Goal: Transaction & Acquisition: Subscribe to service/newsletter

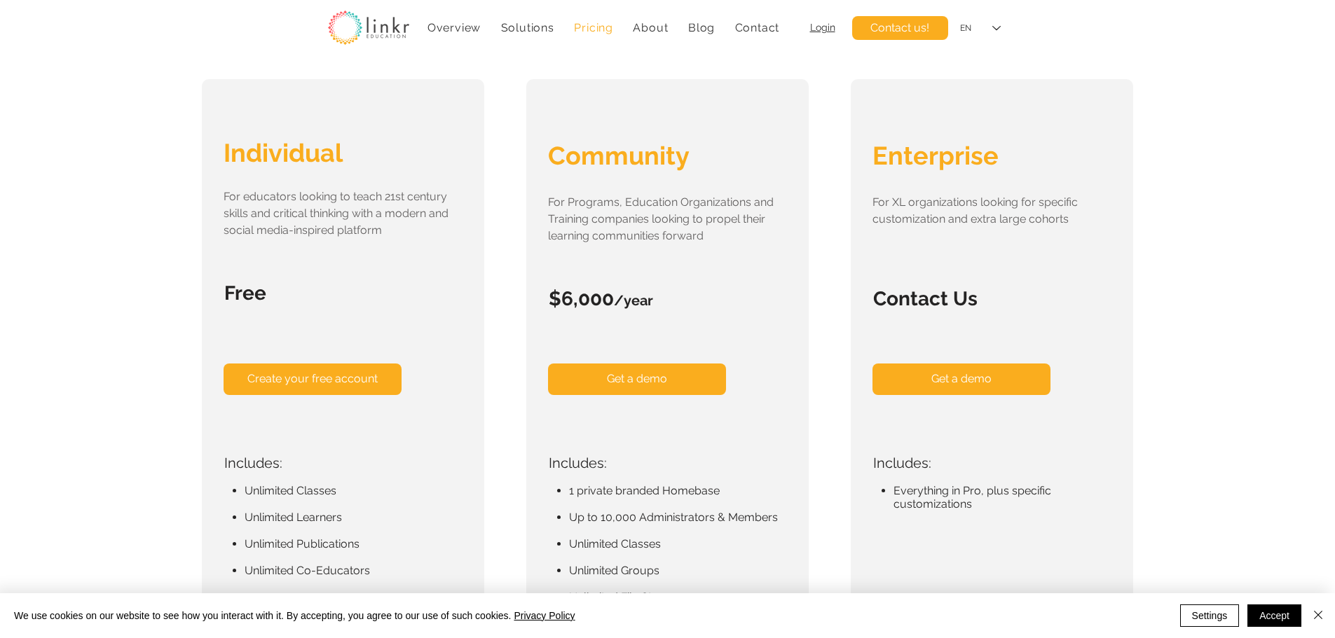
scroll to position [210, 0]
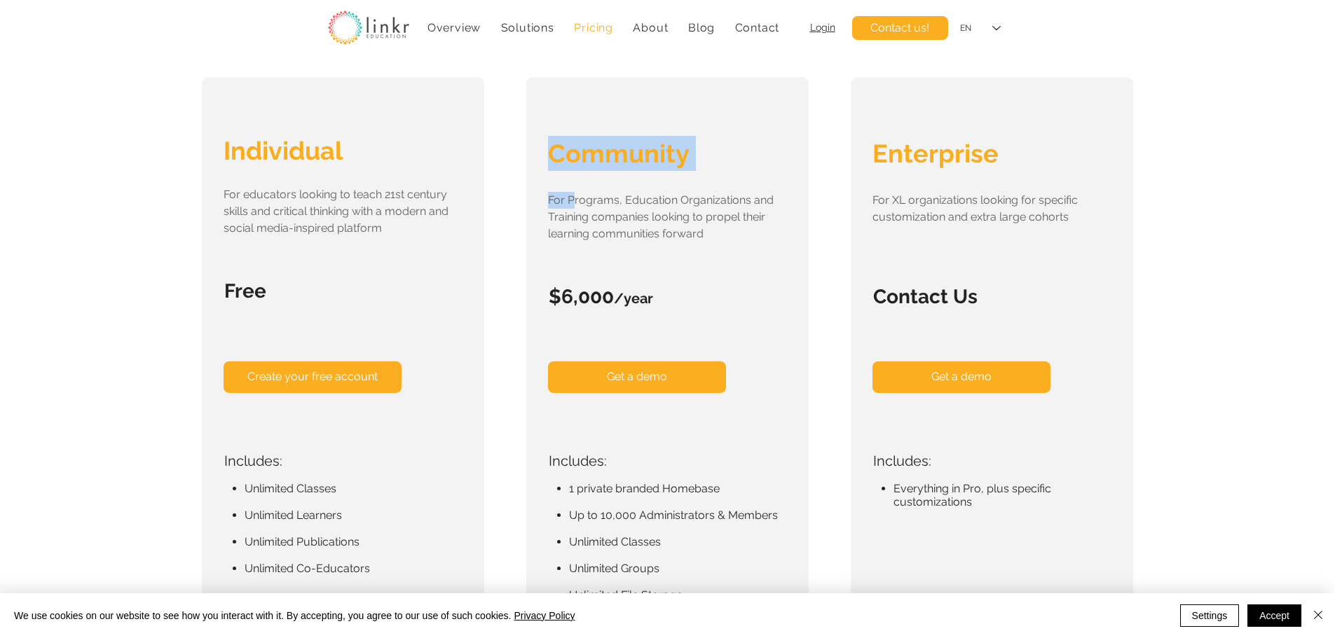
drag, startPoint x: 572, startPoint y: 199, endPoint x: 701, endPoint y: 314, distance: 172.7
click at [701, 314] on div "Community For Programs, Education Organizations and Training companies looking …" at bounding box center [667, 381] width 282 height 609
click at [701, 314] on div "main content" at bounding box center [667, 381] width 282 height 609
drag, startPoint x: 696, startPoint y: 310, endPoint x: 567, endPoint y: 221, distance: 156.2
click at [567, 221] on div "Community For Programs, Education Organizations and Training companies looking …" at bounding box center [667, 381] width 282 height 609
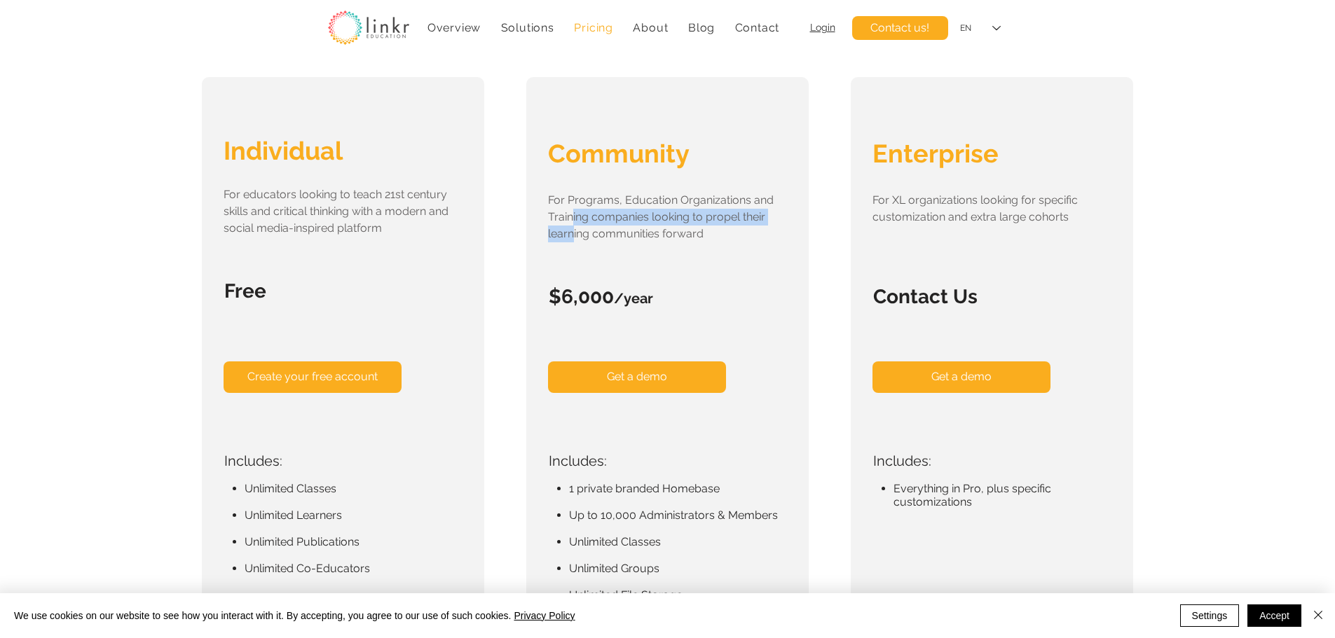
click at [574, 227] on span "For Programs, Education Organizations and Training companies looking to propel …" at bounding box center [661, 216] width 226 height 47
click at [354, 160] on p "Individual" at bounding box center [341, 150] width 237 height 29
click at [285, 197] on span "For educators looking to teach 21st century skills and critical thinking with a…" at bounding box center [335, 211] width 225 height 47
click at [652, 191] on div "main content" at bounding box center [667, 381] width 282 height 609
drag, startPoint x: 602, startPoint y: 514, endPoint x: 637, endPoint y: 516, distance: 35.1
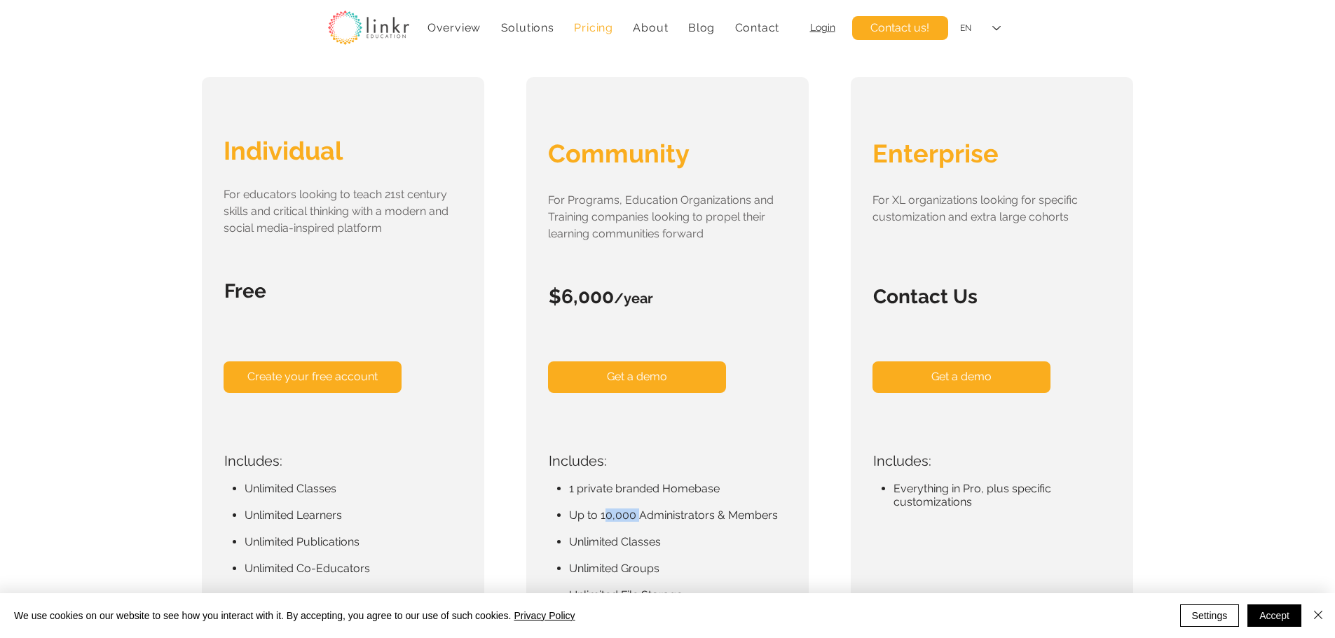
click at [637, 516] on span "Up to 10,000 Administrators & Members" at bounding box center [673, 515] width 209 height 13
drag, startPoint x: 633, startPoint y: 516, endPoint x: 601, endPoint y: 516, distance: 32.2
click at [601, 516] on span "Up to 10,000 Administrators & Members" at bounding box center [673, 515] width 209 height 13
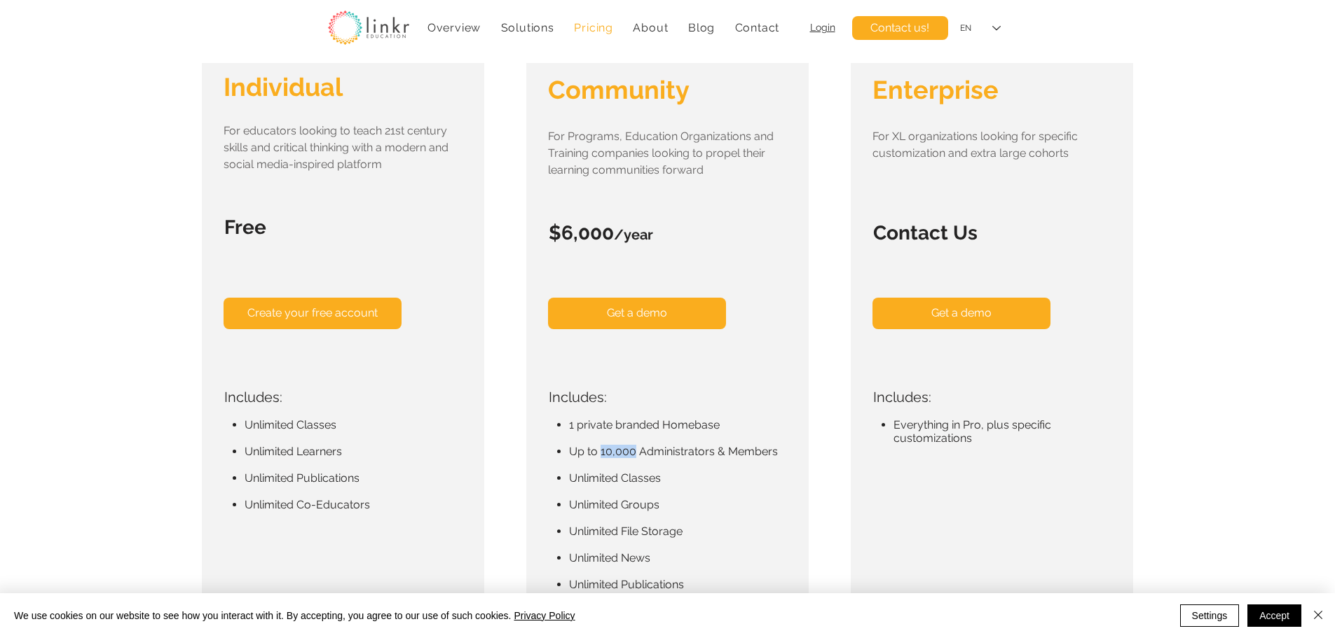
scroll to position [280, 0]
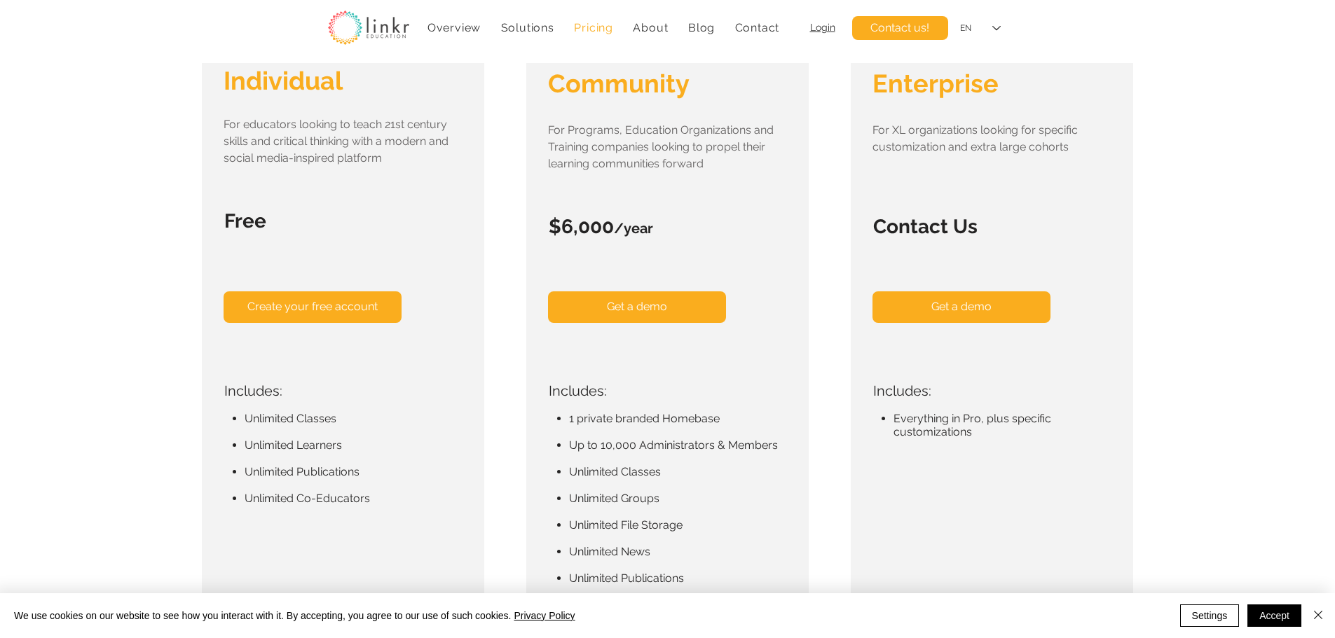
click at [726, 487] on p "​" at bounding box center [671, 484] width 244 height 13
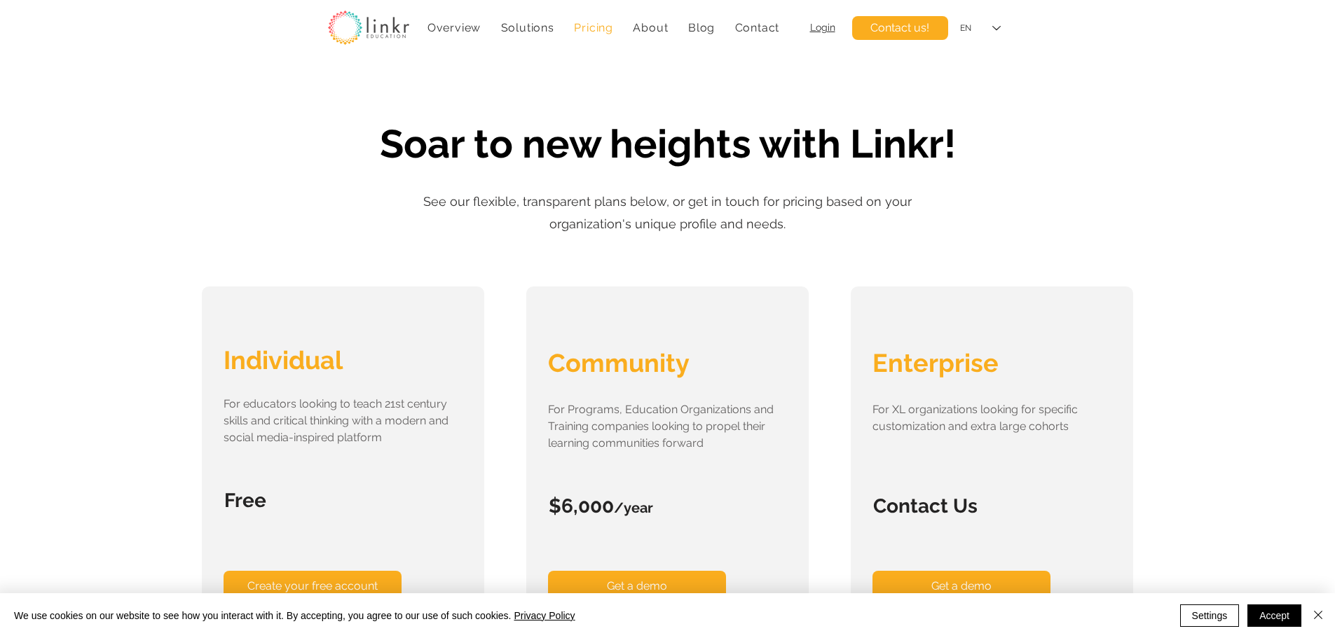
scroll to position [0, 0]
